Goal: Task Accomplishment & Management: Use online tool/utility

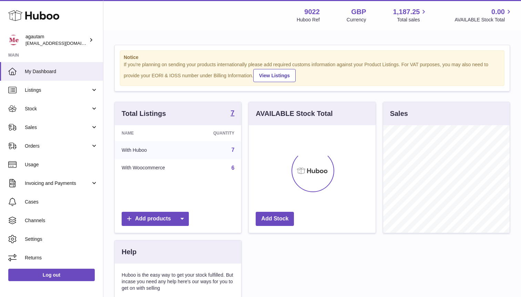
scroll to position [108, 126]
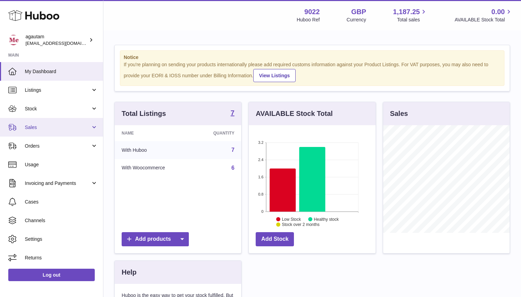
click at [60, 133] on link "Sales" at bounding box center [51, 127] width 103 height 19
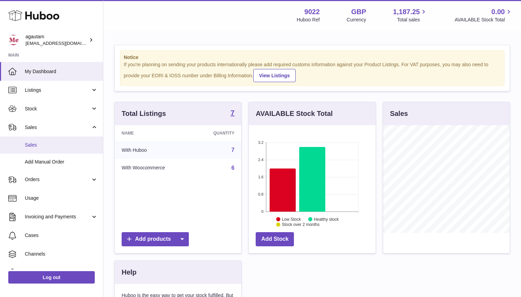
click at [31, 149] on link "Sales" at bounding box center [51, 144] width 103 height 17
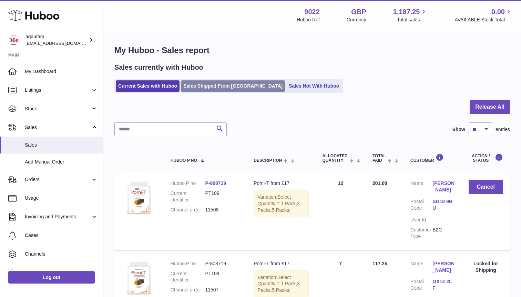
click at [228, 91] on link "Sales Shipped From [GEOGRAPHIC_DATA]" at bounding box center [233, 85] width 104 height 11
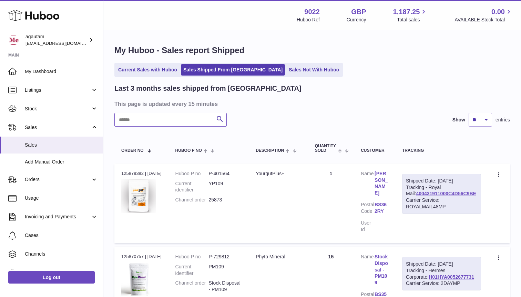
click at [154, 119] on input "text" at bounding box center [170, 120] width 112 height 14
paste input "*****"
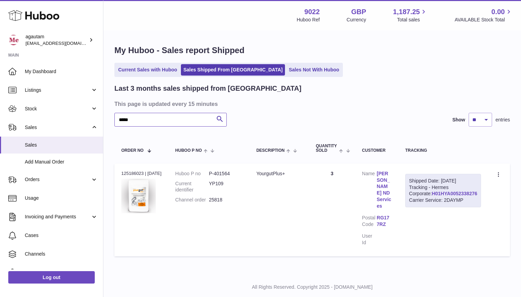
type input "*****"
click at [464, 196] on link "H01HYA0052338276" at bounding box center [454, 194] width 45 height 6
click at [497, 176] on icon at bounding box center [499, 175] width 8 height 7
click at [461, 206] on li "Duplicate Order" at bounding box center [468, 204] width 69 height 15
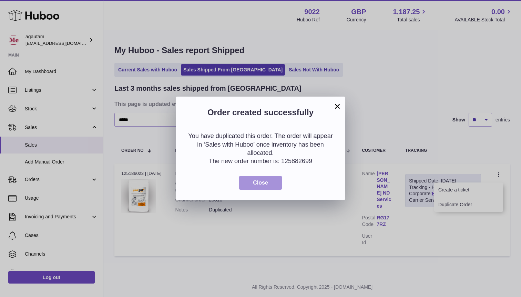
click at [258, 181] on span "Close" at bounding box center [260, 183] width 15 height 6
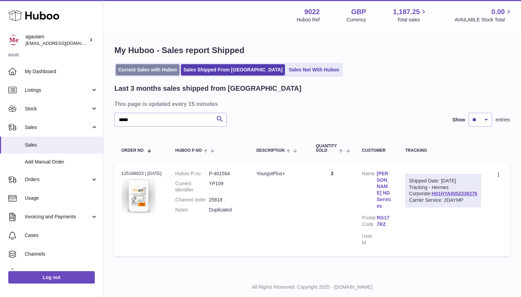
click at [138, 71] on link "Current Sales with Huboo" at bounding box center [148, 69] width 64 height 11
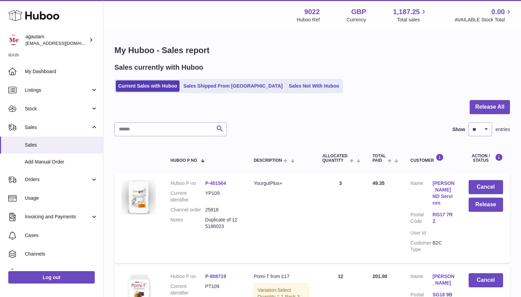
click at [437, 195] on link "[PERSON_NAME] ND Services" at bounding box center [444, 193] width 22 height 26
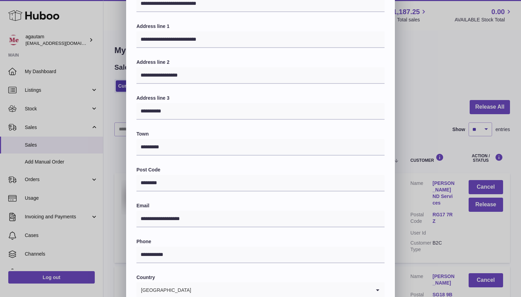
scroll to position [138, 0]
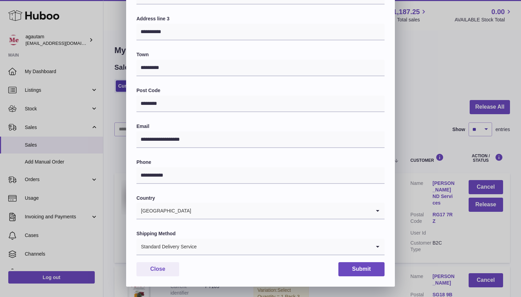
click at [196, 243] on div "Standard Delivery Service" at bounding box center [253, 246] width 234 height 16
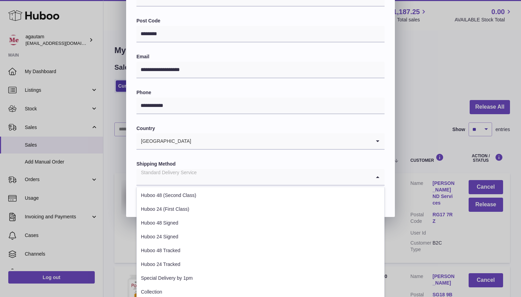
scroll to position [217, 0]
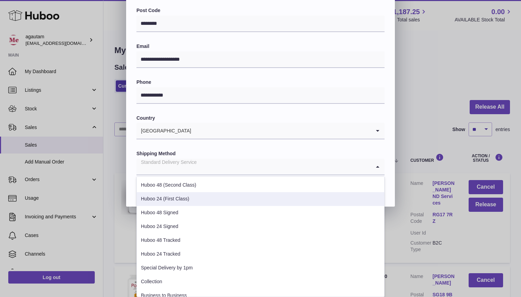
click at [179, 197] on li "Huboo 24 (First Class)" at bounding box center [260, 199] width 247 height 14
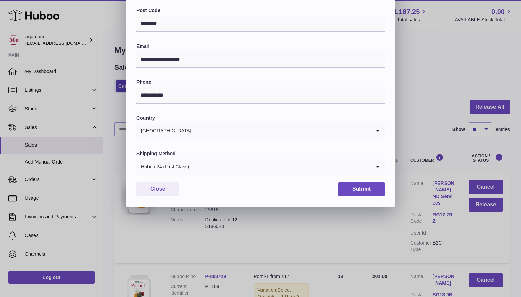
scroll to position [138, 0]
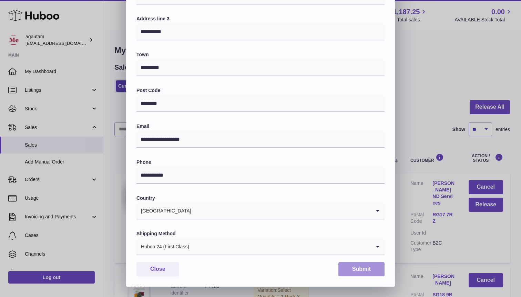
click at [354, 272] on button "Submit" at bounding box center [361, 269] width 46 height 14
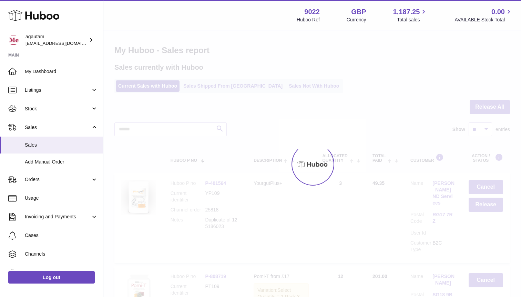
scroll to position [0, 0]
